Goal: Information Seeking & Learning: Check status

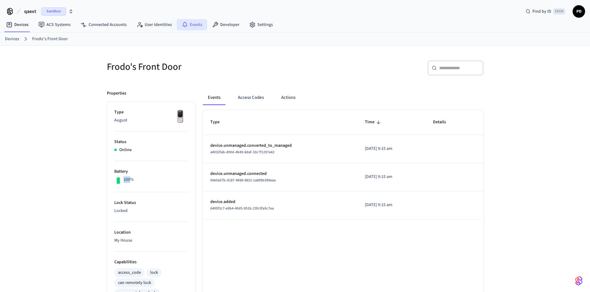
click at [193, 26] on link "Events" at bounding box center [192, 24] width 30 height 11
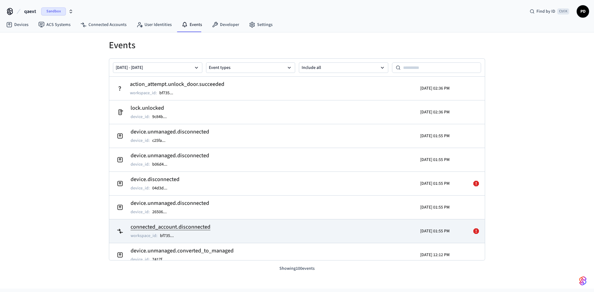
scroll to position [165, 0]
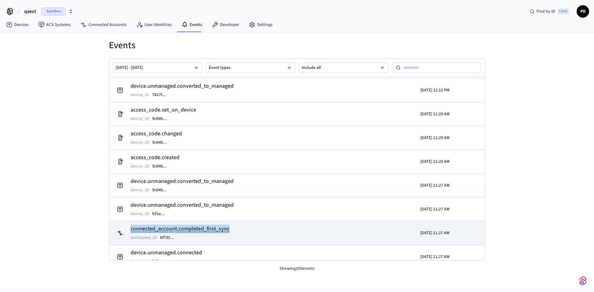
drag, startPoint x: 235, startPoint y: 229, endPoint x: 129, endPoint y: 231, distance: 106.2
click at [129, 231] on td "connected_account.completed_first_sync workspace_id : bf735 ..." at bounding box center [236, 233] width 244 height 17
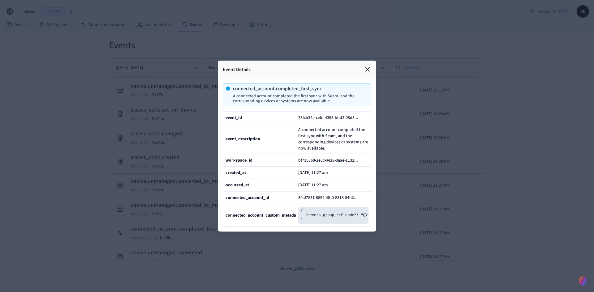
click at [289, 86] on p "connected_account.completed_first_sync" at bounding box center [299, 88] width 133 height 5
copy p "connected_account.completed_first_sync"
